Goal: Ask a question

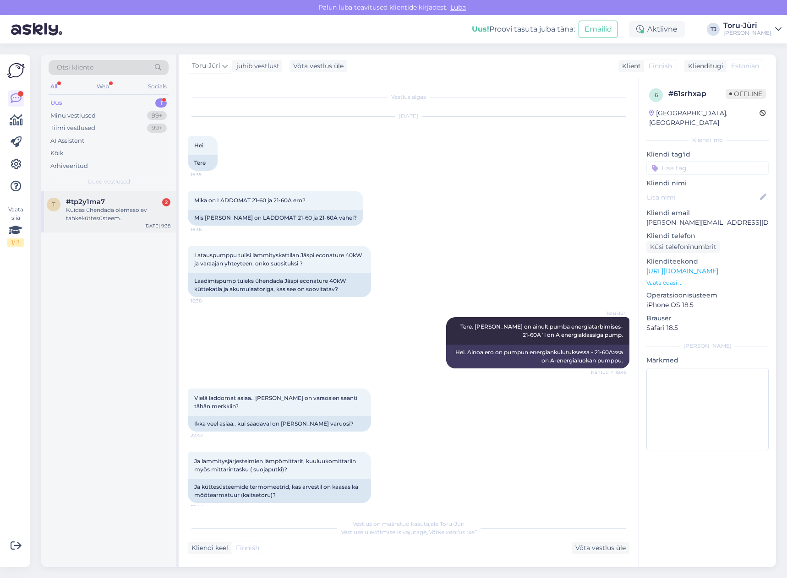
click at [109, 210] on div "Kuidas ühendada olemasolev tahkeküttesüsteem ([STREET_ADDRESS]+ akupaak ca 2.2m…" at bounding box center [118, 214] width 104 height 16
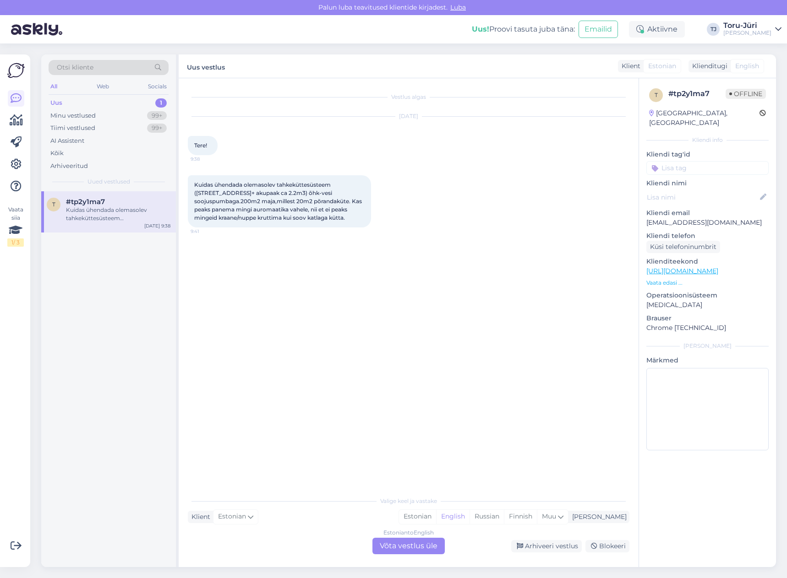
click at [418, 542] on div "Estonian to English Võta vestlus üle" at bounding box center [408, 546] width 72 height 16
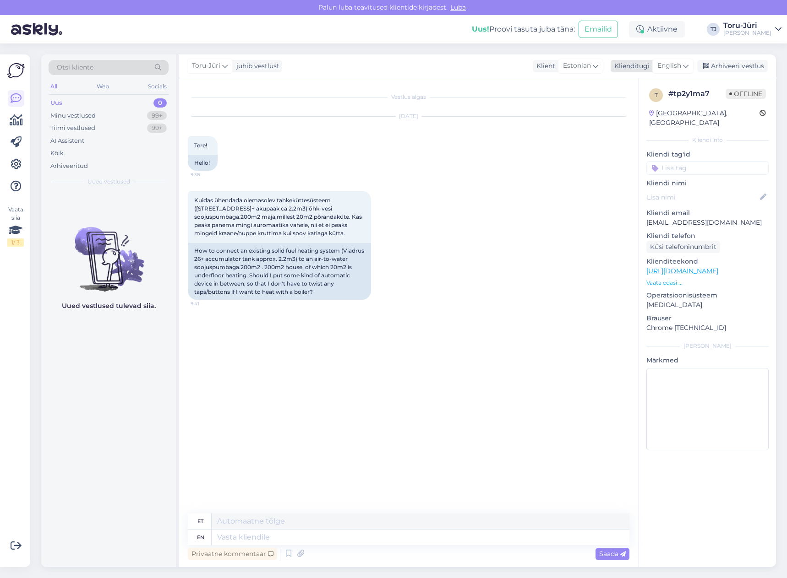
click at [680, 64] on span "English" at bounding box center [669, 66] width 24 height 10
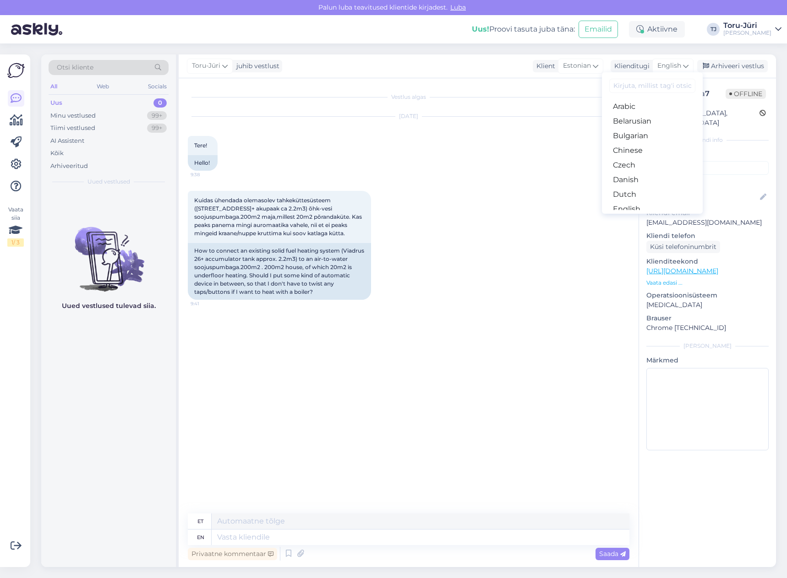
click at [642, 217] on link "Estonian" at bounding box center [652, 224] width 101 height 15
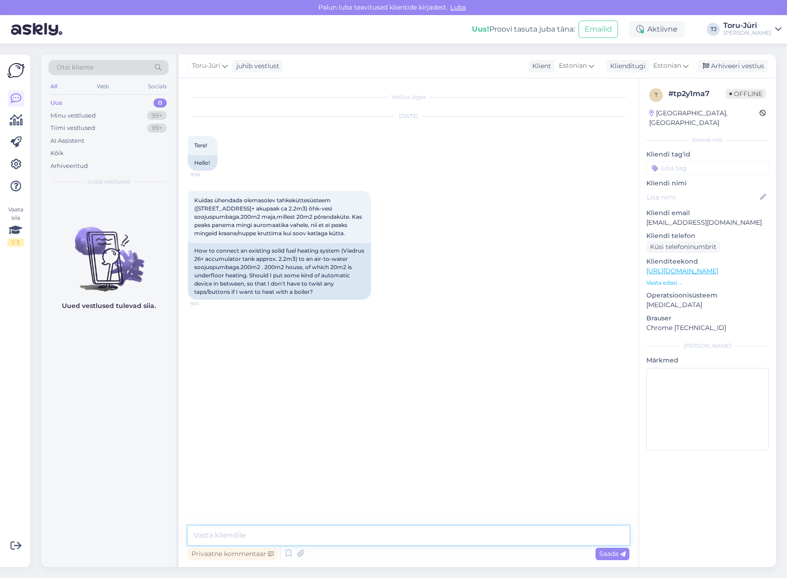
click at [282, 528] on textarea at bounding box center [408, 535] width 441 height 19
click at [343, 536] on textarea "Tere! Võtke meie paigaldusega ühendust:" at bounding box center [408, 535] width 441 height 19
click at [446, 531] on textarea "Tere! Võtke meie paigaldusega ühendust, et nõu küsida:" at bounding box center [408, 535] width 441 height 19
paste textarea "[URL][DOMAIN_NAME]"
type textarea "Tere! Võtke meie paigaldusega ühendust, et nõu küsida: [URL][DOMAIN_NAME]"
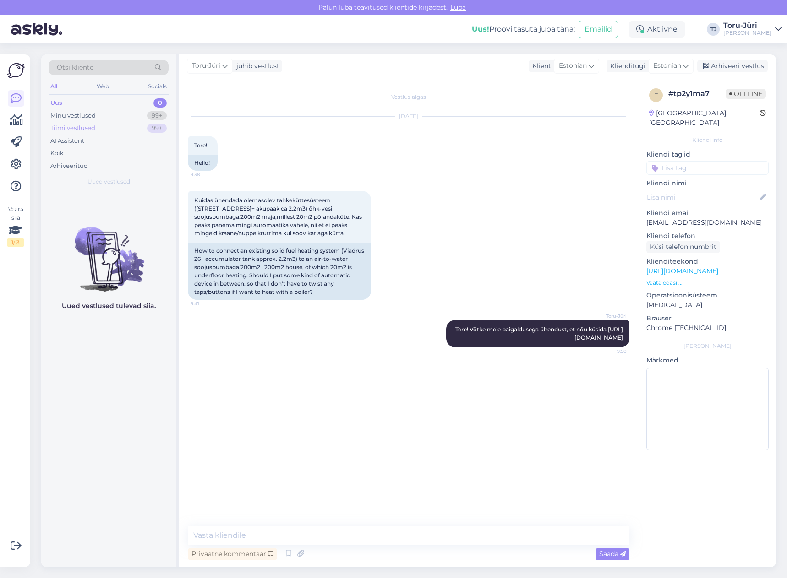
click at [112, 124] on div "Tiimi vestlused 99+" at bounding box center [109, 128] width 120 height 13
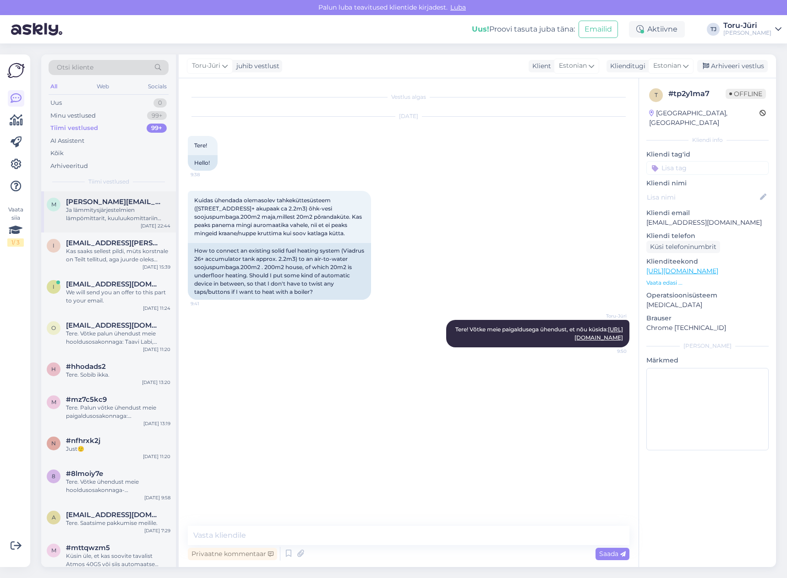
click at [113, 223] on div "m [PERSON_NAME][EMAIL_ADDRESS][DOMAIN_NAME] Ja lämmitysjärjestelmien lämpömitta…" at bounding box center [108, 211] width 135 height 41
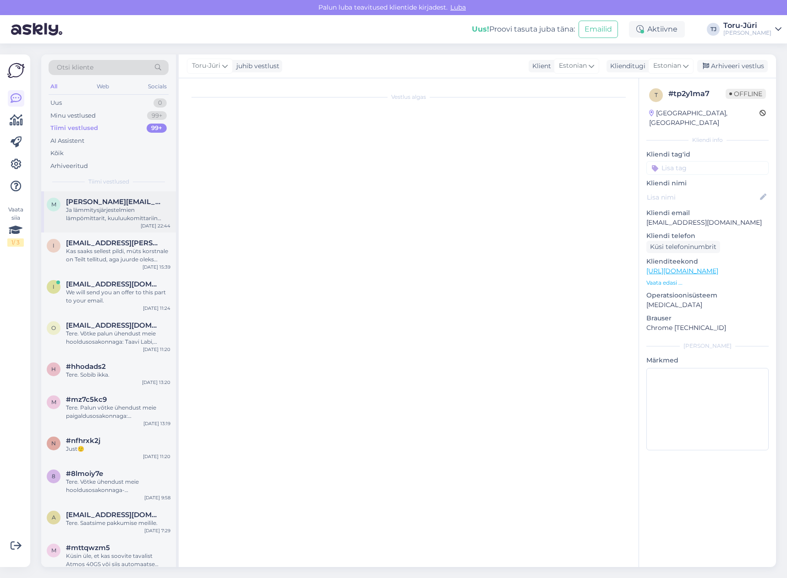
scroll to position [7, 0]
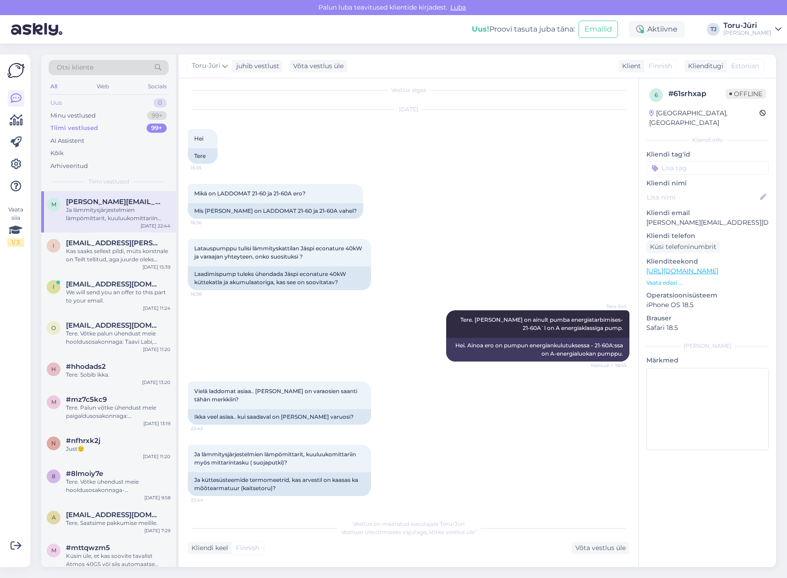
click at [118, 102] on div "Uus 0" at bounding box center [109, 103] width 120 height 13
